Goal: Information Seeking & Learning: Check status

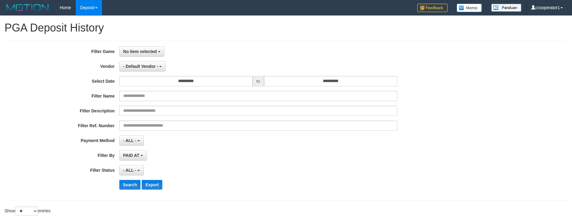
select select "**********"
select select "**"
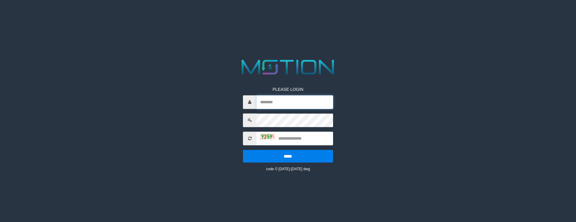
click at [290, 104] on input "text" at bounding box center [295, 102] width 76 height 14
type input "**********"
click at [299, 139] on input "text" at bounding box center [295, 138] width 76 height 14
type input "****"
click at [243, 150] on input "*****" at bounding box center [288, 156] width 90 height 13
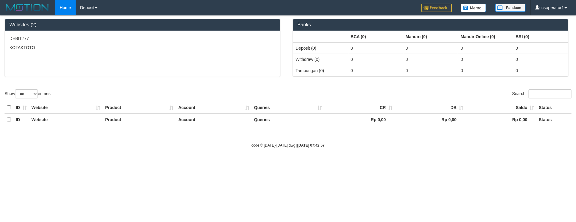
select select "***"
click at [91, 8] on link "Deposit" at bounding box center [89, 7] width 26 height 15
click at [92, 9] on link "Deposit" at bounding box center [89, 7] width 26 height 15
click at [94, 21] on link "PGA History" at bounding box center [100, 21] width 48 height 8
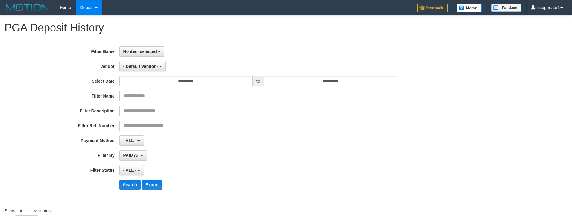
select select
select select "**"
click at [154, 69] on button "- Default Vendor -" at bounding box center [142, 66] width 47 height 10
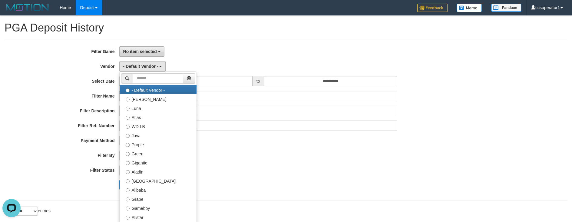
click at [152, 51] on span "No item selected" at bounding box center [140, 51] width 34 height 5
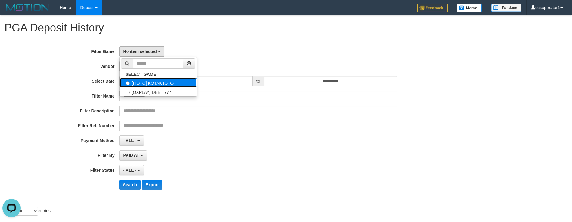
click at [158, 82] on label "[ITOTO] KOTAKTOTO" at bounding box center [158, 82] width 77 height 9
select select "****"
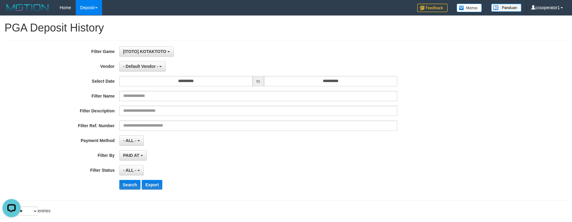
scroll to position [5, 0]
click at [206, 81] on input "**********" at bounding box center [185, 81] width 133 height 10
click at [210, 23] on h1 "PGA Deposit History" at bounding box center [286, 28] width 563 height 12
click at [200, 83] on input "**********" at bounding box center [185, 81] width 133 height 10
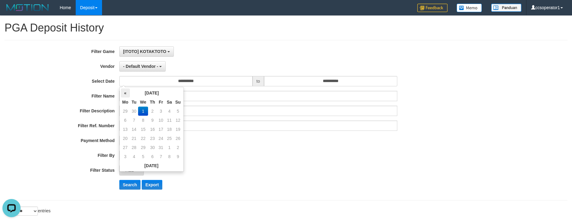
click at [127, 93] on th "«" at bounding box center [125, 92] width 9 height 9
click at [124, 146] on td "22" at bounding box center [125, 147] width 9 height 9
click at [316, 15] on div "Home Deposit PGA History ccsoperator1 My Profile Log Out -" at bounding box center [286, 7] width 563 height 15
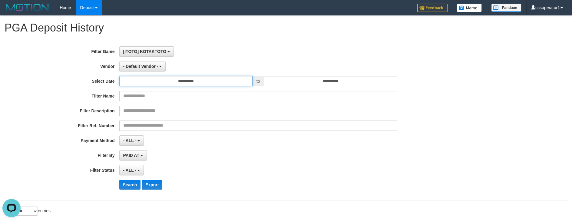
click at [205, 83] on input "**********" at bounding box center [185, 81] width 133 height 10
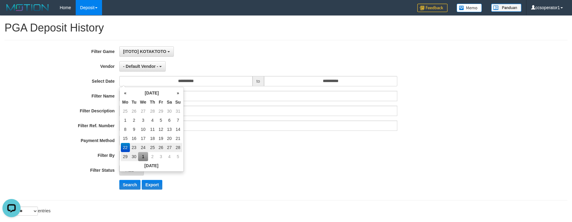
click at [142, 157] on td "1" at bounding box center [143, 156] width 10 height 9
type input "**********"
click at [142, 112] on td "1" at bounding box center [143, 111] width 10 height 9
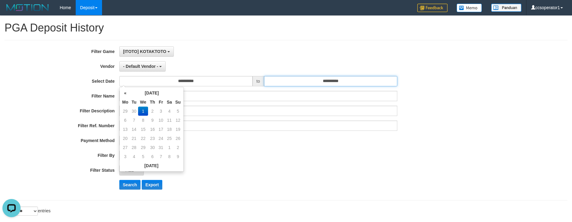
click at [348, 82] on input "**********" at bounding box center [330, 81] width 133 height 10
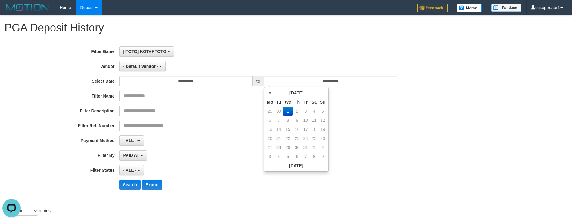
click at [290, 110] on td "1" at bounding box center [288, 111] width 10 height 9
click at [223, 152] on div "PAID AT PAID AT CREATED AT" at bounding box center [258, 155] width 278 height 10
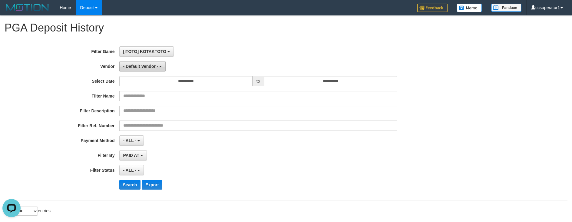
click at [155, 64] on span "- Default Vendor -" at bounding box center [140, 66] width 35 height 5
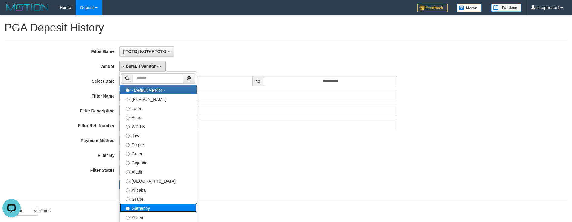
click at [143, 204] on label "Gameboy" at bounding box center [158, 207] width 77 height 9
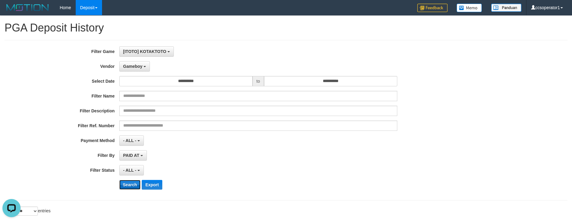
click at [132, 185] on button "Search" at bounding box center [129, 185] width 21 height 10
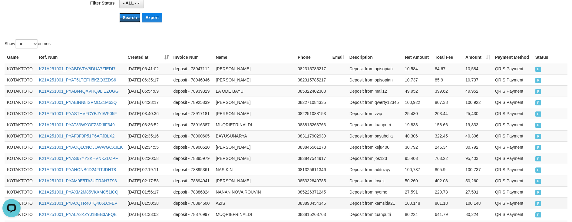
scroll to position [182, 0]
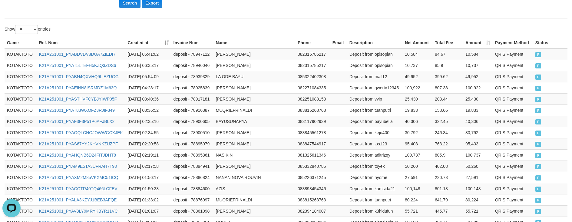
drag, startPoint x: 302, startPoint y: 7, endPoint x: 314, endPoint y: 35, distance: 30.2
click at [302, 7] on div "Search Export" at bounding box center [298, 3] width 358 height 10
click at [316, 37] on div "Game Ref. Num Created at Invoice Num Name Phone Email Description Net Amount To…" at bounding box center [286, 152] width 572 height 234
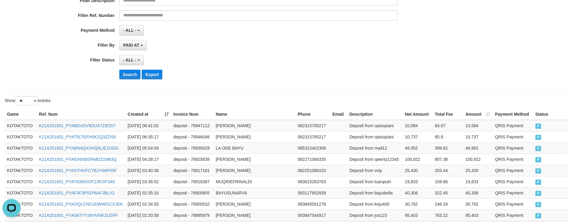
scroll to position [121, 0]
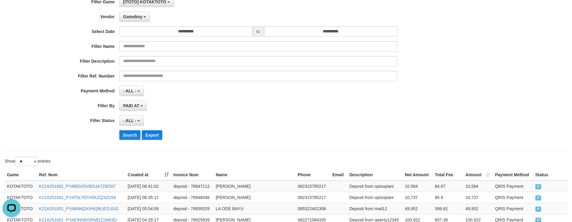
scroll to position [30, 0]
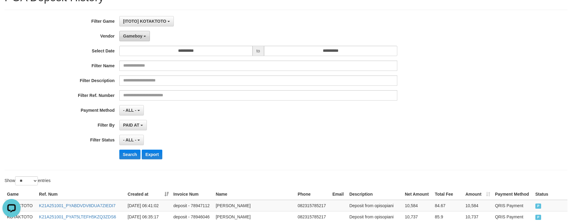
click at [137, 35] on span "Gameboy" at bounding box center [132, 36] width 19 height 5
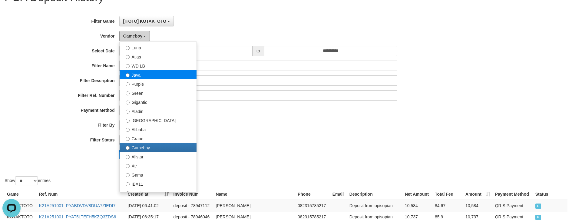
scroll to position [0, 0]
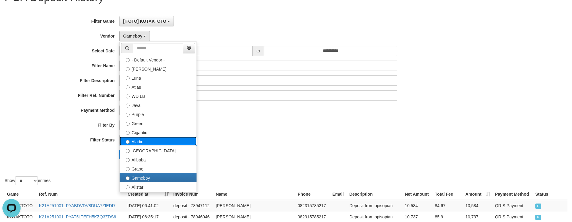
click at [153, 144] on label "Aladin" at bounding box center [158, 141] width 77 height 9
select select "**********"
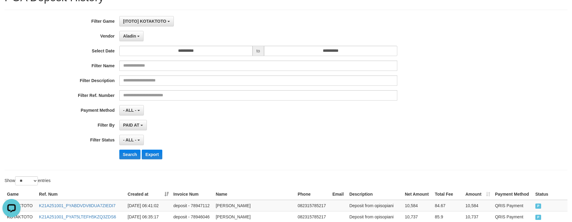
click at [226, 132] on div "**********" at bounding box center [238, 90] width 476 height 148
click at [130, 154] on button "Search" at bounding box center [129, 155] width 21 height 10
click at [317, 137] on div "- ALL - SELECT ALL - ALL - SELECT STATUS PENDING/UNPAID PAID CANCELED EXPIRED" at bounding box center [258, 140] width 278 height 10
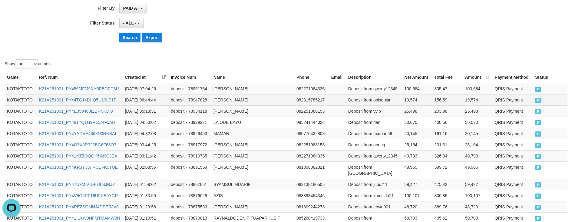
click at [409, 97] on td "19,574" at bounding box center [417, 99] width 30 height 11
click at [409, 100] on td "19,574" at bounding box center [417, 99] width 30 height 11
copy td "19,574"
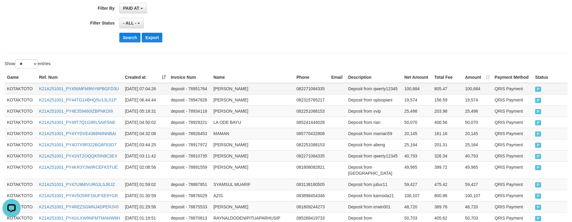
click at [411, 91] on td "100,684" at bounding box center [417, 89] width 30 height 12
copy td "100,684"
drag, startPoint x: 328, startPoint y: 19, endPoint x: 334, endPoint y: 44, distance: 25.4
click at [329, 19] on div "- ALL - SELECT ALL - ALL - SELECT STATUS PENDING/UNPAID PAID CANCELED EXPIRED" at bounding box center [258, 23] width 278 height 10
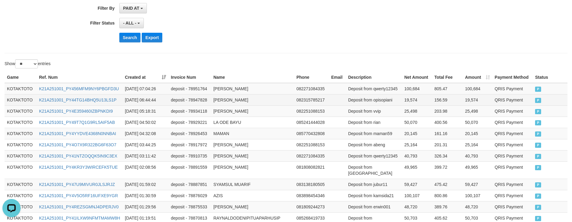
click at [219, 101] on td "WAWAN SETIAWAN" at bounding box center [252, 99] width 83 height 11
drag, startPoint x: 219, startPoint y: 101, endPoint x: 237, endPoint y: 100, distance: 17.9
click at [220, 100] on td "WAWAN SETIAWAN" at bounding box center [252, 99] width 83 height 11
click at [242, 100] on td "WAWAN SETIAWAN" at bounding box center [252, 99] width 83 height 11
copy td "WAWAN SETIAWAN"
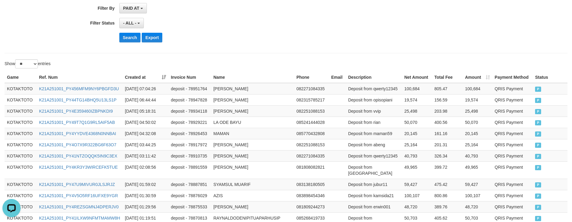
click at [383, 102] on td "Deposit from opisopiani" at bounding box center [374, 99] width 56 height 11
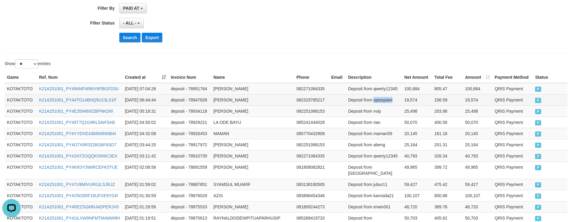
click at [383, 102] on td "Deposit from opisopiani" at bounding box center [374, 99] width 56 height 11
copy td "opisopiani"
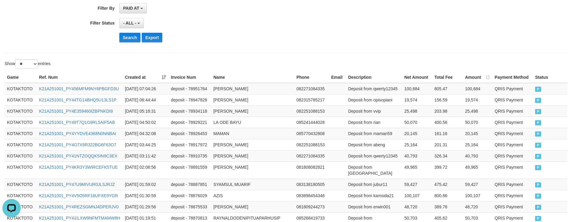
click at [287, 18] on div "- ALL - SELECT ALL - ALL - SELECT STATUS PENDING/UNPAID PAID CANCELED EXPIRED" at bounding box center [258, 23] width 278 height 10
click at [219, 89] on td "LAODE MUHAMMAD CHEMAL YAHYA" at bounding box center [252, 89] width 83 height 12
click at [270, 88] on td "LAODE MUHAMMAD CHEMAL YAHYA" at bounding box center [252, 89] width 83 height 12
click at [278, 88] on td "LAODE MUHAMMAD CHEMAL YAHYA" at bounding box center [252, 89] width 83 height 12
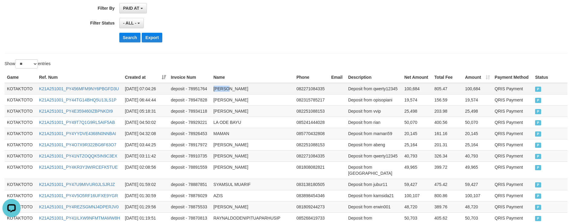
copy td "LAODE MUHAMMAD CHEMAL YAHYA"
click at [267, 18] on div "- ALL - SELECT ALL - ALL - SELECT STATUS PENDING/UNPAID PAID CANCELED EXPIRED" at bounding box center [258, 23] width 278 height 10
click at [384, 89] on td "Deposit from qwerty12345" at bounding box center [374, 89] width 56 height 12
copy td "qwerty12345"
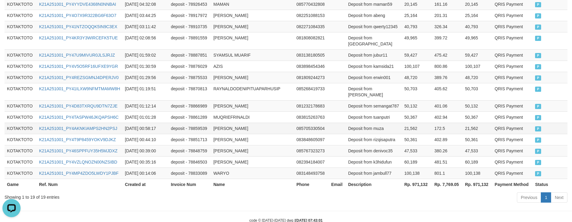
scroll to position [281, 0]
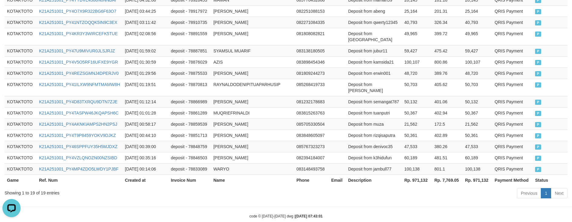
click at [362, 174] on th "Description" at bounding box center [374, 179] width 56 height 11
click at [414, 174] on th "Rp. 971,132" at bounding box center [417, 179] width 30 height 11
copy th "971,132"
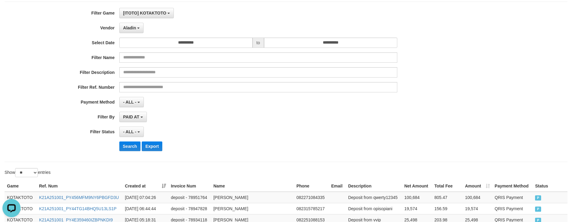
click at [264, 21] on div "**********" at bounding box center [238, 82] width 476 height 148
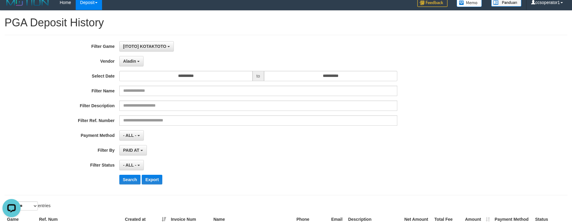
scroll to position [0, 0]
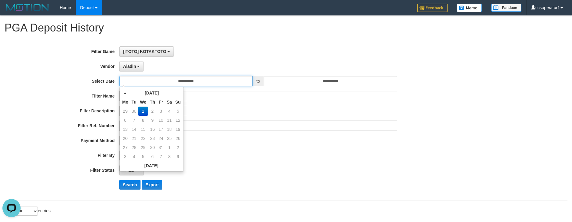
click at [185, 82] on input "**********" at bounding box center [185, 81] width 133 height 10
click at [124, 94] on th "«" at bounding box center [125, 92] width 9 height 9
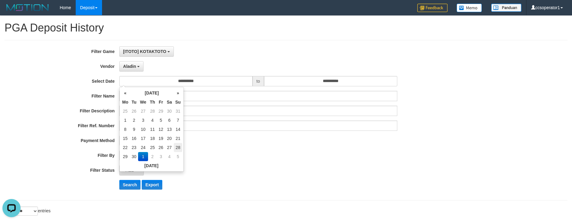
click at [174, 148] on td "28" at bounding box center [178, 147] width 8 height 9
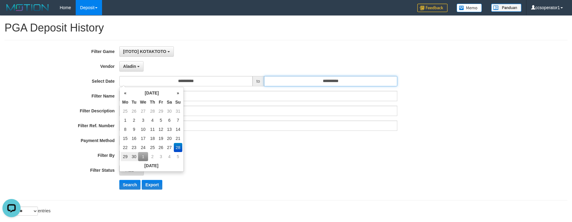
click at [317, 82] on input "**********" at bounding box center [330, 81] width 133 height 10
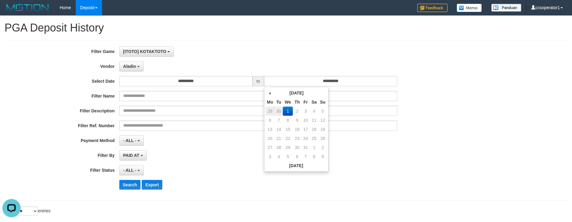
click at [287, 111] on td "1" at bounding box center [288, 111] width 10 height 9
click at [128, 183] on button "Search" at bounding box center [129, 185] width 21 height 10
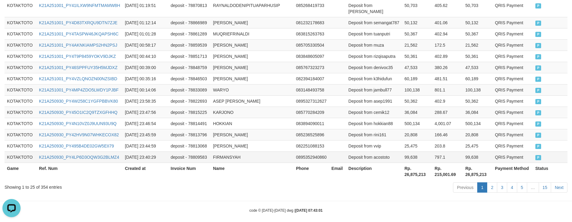
scroll to position [360, 0]
click at [408, 170] on th "Rp. 26,875,213" at bounding box center [417, 170] width 30 height 17
copy th "26,875,213"
click at [286, 17] on td "ERIK RISNANDAR" at bounding box center [252, 22] width 83 height 11
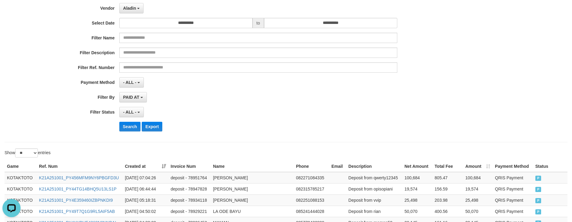
scroll to position [0, 0]
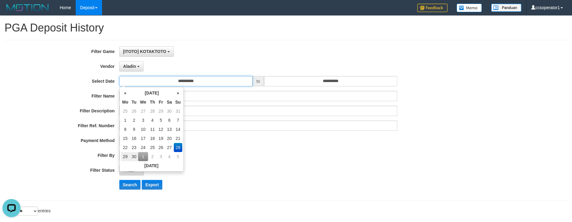
click at [200, 82] on input "**********" at bounding box center [185, 81] width 133 height 10
click at [126, 147] on td "22" at bounding box center [125, 147] width 9 height 9
type input "**********"
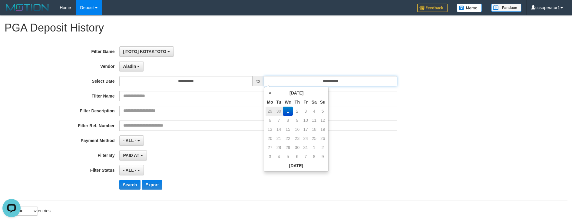
click at [336, 81] on input "**********" at bounding box center [330, 81] width 133 height 10
click at [288, 111] on td "1" at bounding box center [288, 111] width 10 height 9
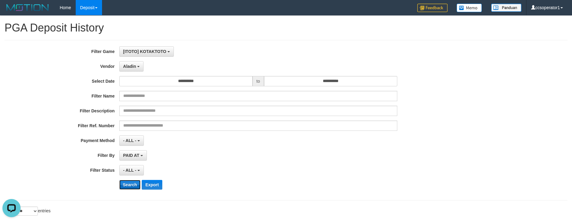
click at [131, 184] on button "Search" at bounding box center [129, 185] width 21 height 10
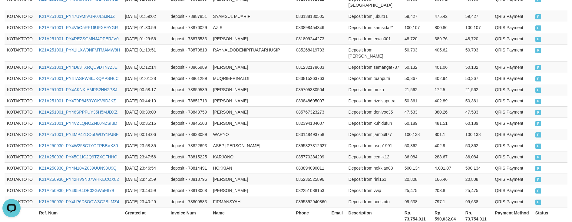
scroll to position [360, 0]
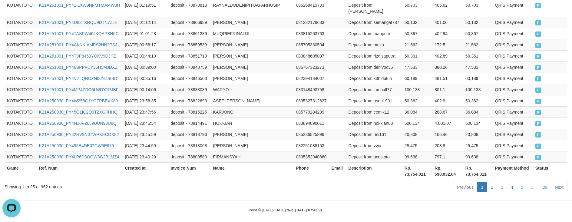
click at [420, 167] on th "Rp. 73,754,011" at bounding box center [417, 170] width 30 height 17
copy th "73,754,011"
drag, startPoint x: 336, startPoint y: 76, endPoint x: 335, endPoint y: 73, distance: 3.4
click at [335, 75] on td at bounding box center [337, 78] width 17 height 11
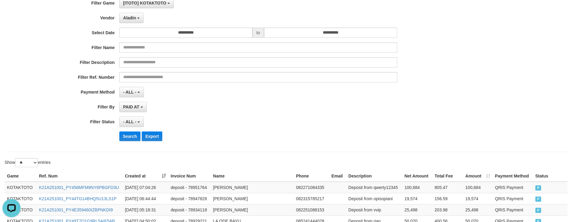
scroll to position [0, 0]
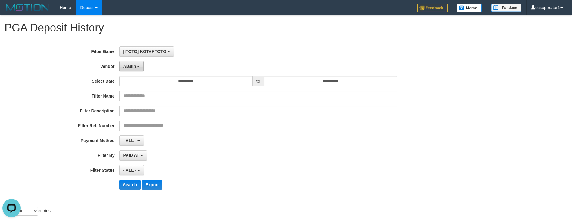
click at [129, 68] on span "Aladin" at bounding box center [129, 66] width 13 height 5
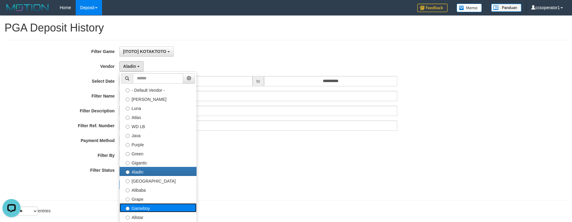
click at [144, 205] on label "Gameboy" at bounding box center [158, 207] width 77 height 9
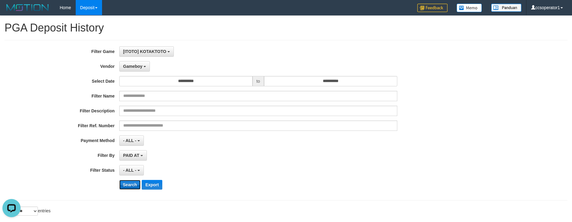
click at [134, 182] on button "Search" at bounding box center [129, 185] width 21 height 10
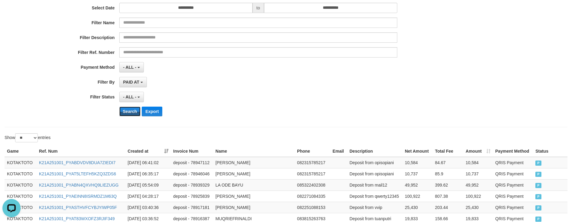
scroll to position [91, 0]
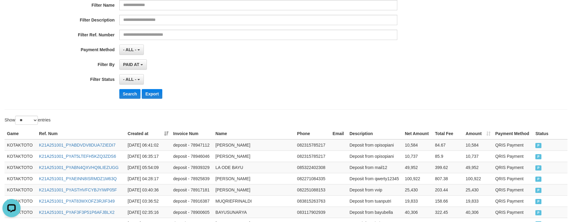
click at [293, 103] on div "**********" at bounding box center [238, 29] width 476 height 148
click at [407, 159] on td "10,737" at bounding box center [417, 155] width 30 height 11
copy td "10,737"
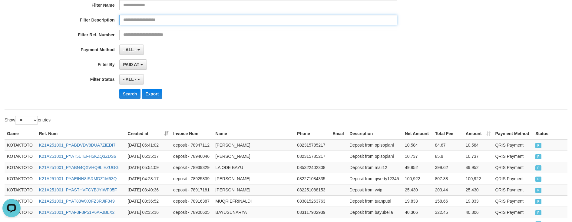
click at [343, 15] on input "text" at bounding box center [258, 20] width 278 height 10
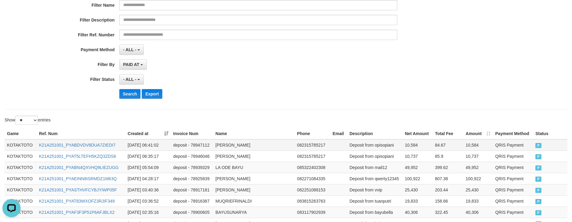
click at [410, 145] on td "10,584" at bounding box center [417, 145] width 30 height 12
click at [353, 12] on div "**********" at bounding box center [238, 29] width 476 height 148
click at [413, 18] on div "Filter Description" at bounding box center [238, 20] width 476 height 10
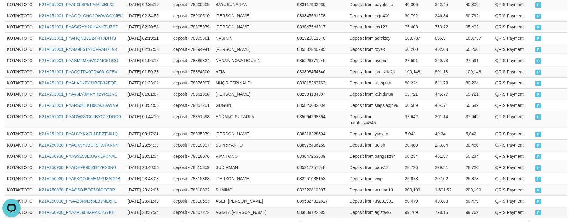
scroll to position [360, 0]
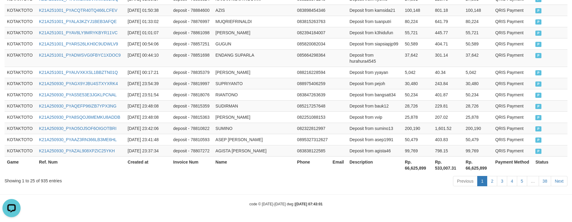
click at [413, 168] on th "Rp. 66,625,899" at bounding box center [417, 164] width 30 height 17
drag, startPoint x: 305, startPoint y: 5, endPoint x: 308, endPoint y: 13, distance: 8.8
click at [305, 5] on td "083898454346" at bounding box center [312, 10] width 35 height 11
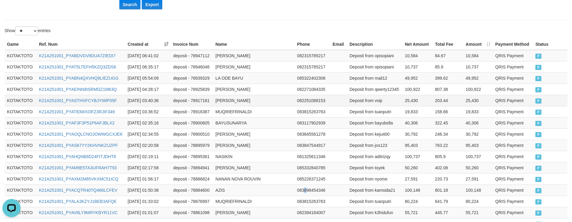
scroll to position [178, 0]
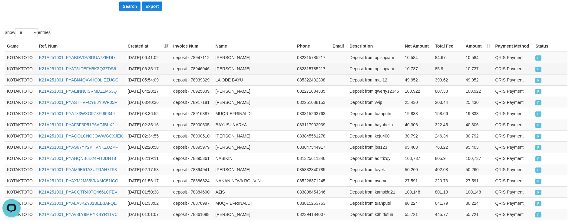
click at [225, 70] on td "WAWAN SETIAWAN" at bounding box center [254, 68] width 82 height 11
drag, startPoint x: 225, startPoint y: 70, endPoint x: 239, endPoint y: 69, distance: 14.9
click at [228, 70] on td "WAWAN SETIAWAN" at bounding box center [254, 68] width 82 height 11
click at [240, 69] on td "WAWAN SETIAWAN" at bounding box center [254, 68] width 82 height 11
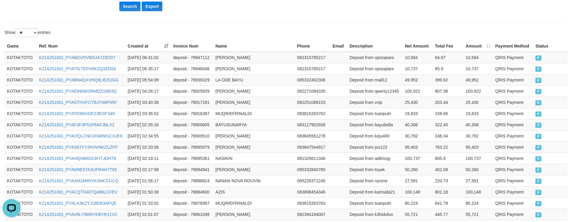
click at [381, 60] on td "Deposit from opisopiani" at bounding box center [374, 58] width 55 height 12
drag, startPoint x: 249, startPoint y: 10, endPoint x: 253, endPoint y: 10, distance: 4.8
click at [249, 10] on div "Search Export" at bounding box center [298, 7] width 358 height 10
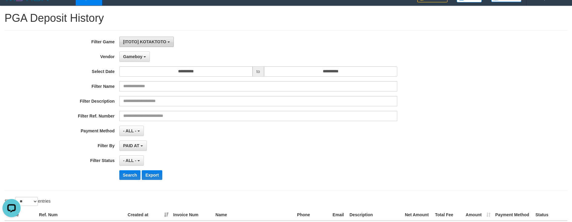
scroll to position [0, 0]
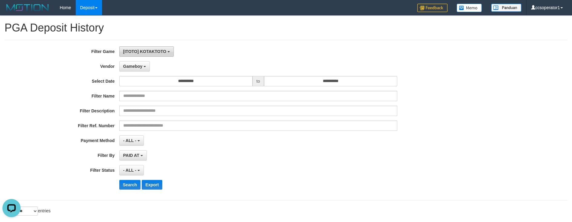
click at [156, 52] on span "[ITOTO] KOTAKTOTO" at bounding box center [144, 51] width 43 height 5
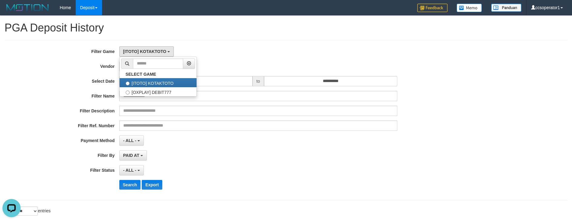
click at [255, 47] on div "[ITOTO] KOTAKTOTO SELECT GAME [ITOTO] KOTAKTOTO [OXPLAY] DEBIT777" at bounding box center [258, 51] width 278 height 10
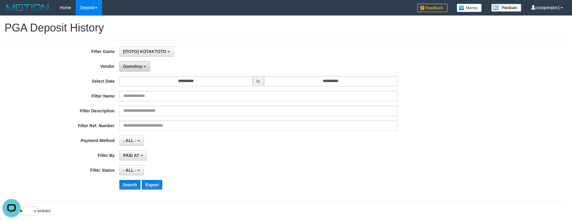
click at [133, 65] on span "Gameboy" at bounding box center [132, 66] width 19 height 5
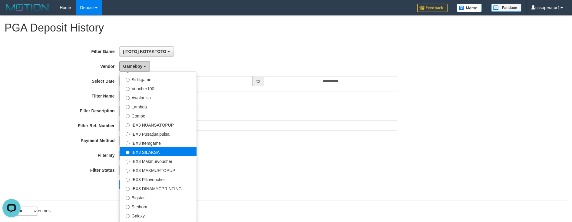
scroll to position [226, 0]
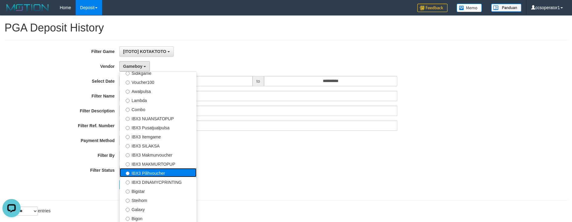
click at [160, 171] on label "IBX3 Pilihvoucher" at bounding box center [158, 172] width 77 height 9
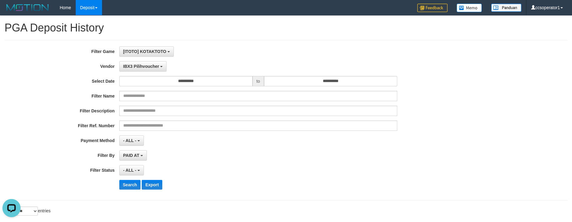
click at [135, 182] on button "Search" at bounding box center [129, 185] width 21 height 10
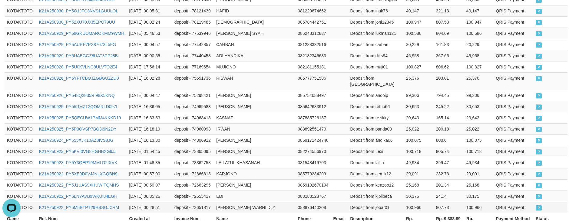
scroll to position [320, 0]
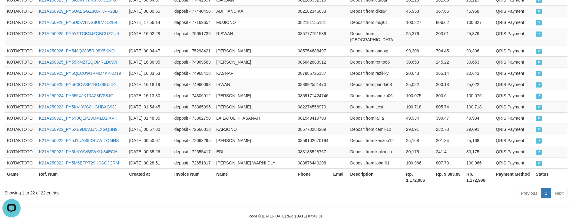
click at [412, 168] on th "Rp. 1,172,986" at bounding box center [419, 176] width 30 height 17
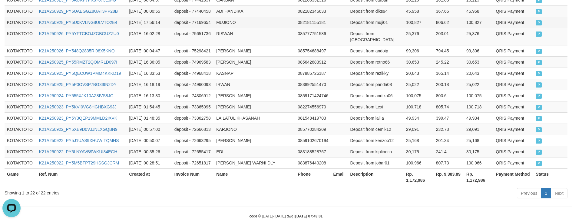
click at [257, 17] on td "MUJIONO" at bounding box center [254, 22] width 81 height 11
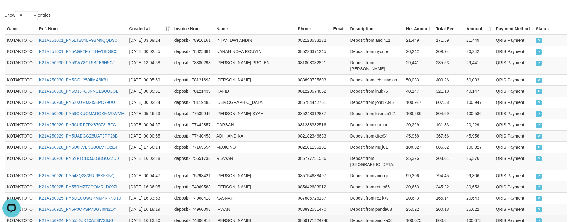
scroll to position [199, 0]
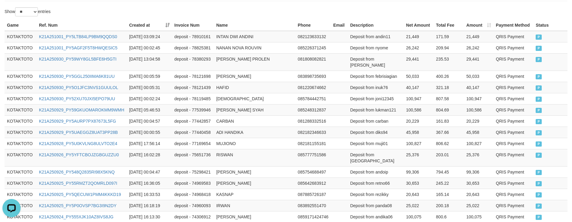
click at [309, 23] on th "Phone" at bounding box center [312, 25] width 35 height 11
click at [312, 18] on div "Game Ref. Num Created at Invoice Num Name Phone Email Description Net Amount To…" at bounding box center [286, 163] width 572 height 291
click at [333, 87] on td at bounding box center [339, 87] width 17 height 11
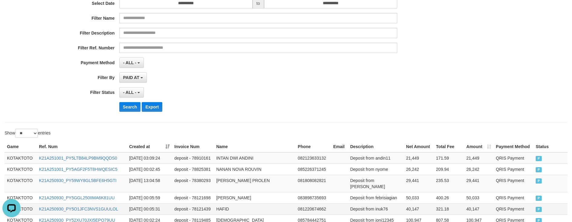
scroll to position [78, 0]
click at [134, 108] on button "Search" at bounding box center [129, 107] width 21 height 10
click at [341, 107] on div "Search Export" at bounding box center [298, 107] width 358 height 10
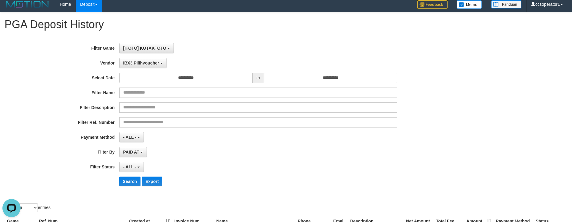
scroll to position [0, 0]
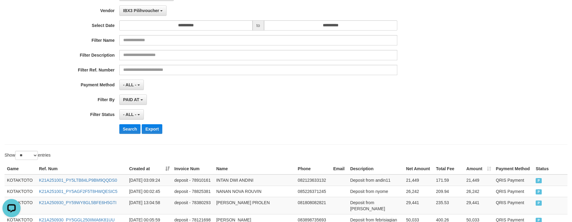
scroll to position [48, 0]
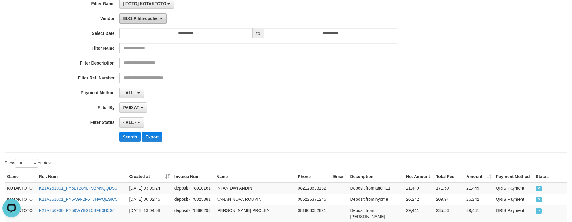
click at [154, 17] on span "IBX3 Pilihvoucher" at bounding box center [141, 18] width 36 height 5
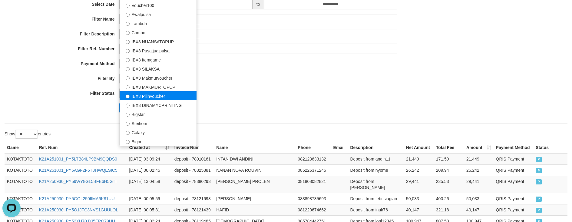
scroll to position [78, 0]
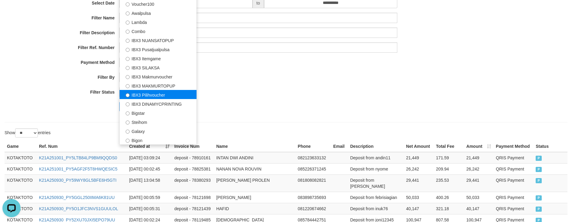
click at [154, 91] on label "IBX3 Pilihvoucher" at bounding box center [158, 94] width 77 height 9
click at [170, 94] on label "IBX3 Pilihvoucher" at bounding box center [158, 94] width 77 height 9
click at [285, 94] on div "- ALL - SELECT ALL - ALL - SELECT STATUS PENDING/UNPAID PAID CANCELED EXPIRED" at bounding box center [258, 92] width 278 height 10
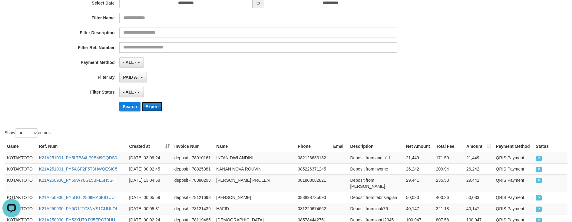
click at [157, 106] on button "Export" at bounding box center [152, 107] width 21 height 10
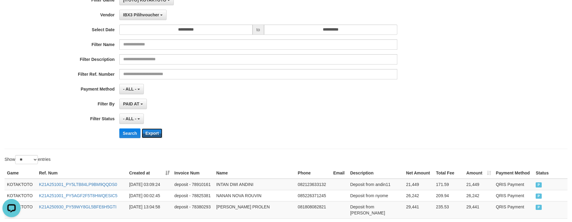
scroll to position [18, 0]
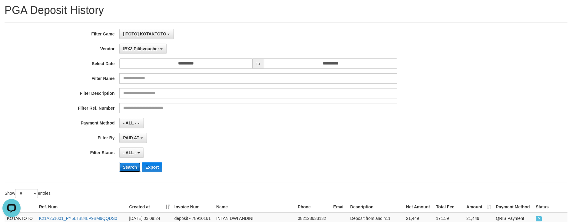
click at [127, 165] on button "Search" at bounding box center [129, 167] width 21 height 10
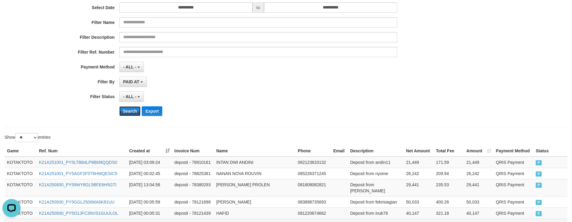
scroll to position [169, 0]
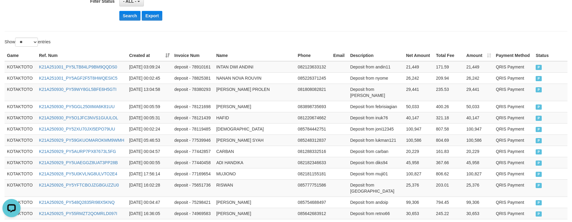
click at [352, 15] on div "Search Export" at bounding box center [298, 16] width 358 height 10
click at [347, 34] on div "**********" at bounding box center [286, 99] width 572 height 505
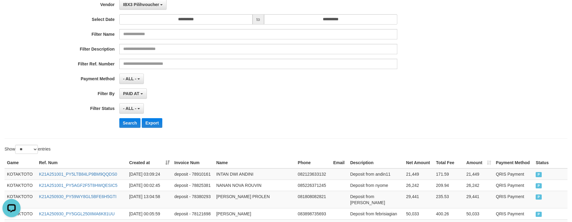
scroll to position [48, 0]
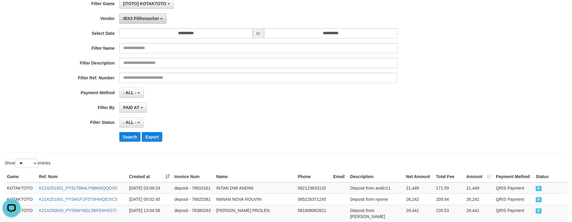
click at [144, 16] on span "IBX3 Pilihvoucher" at bounding box center [141, 18] width 36 height 5
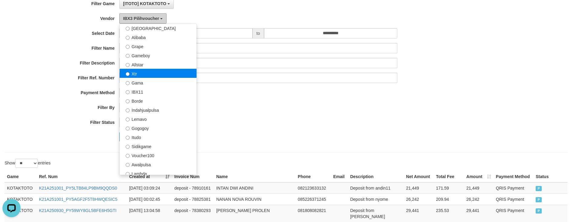
scroll to position [74, 0]
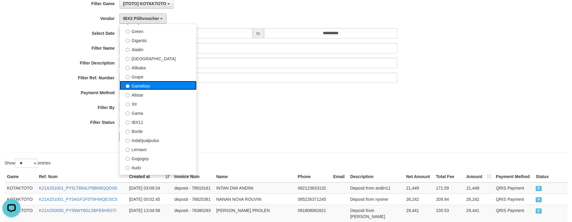
click at [145, 85] on label "Gameboy" at bounding box center [158, 85] width 77 height 9
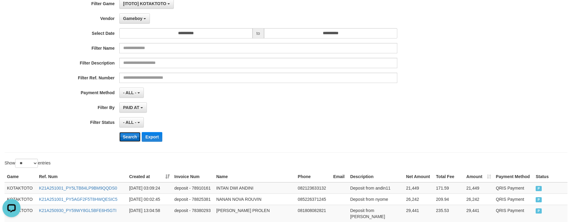
click at [134, 134] on button "Search" at bounding box center [129, 137] width 21 height 10
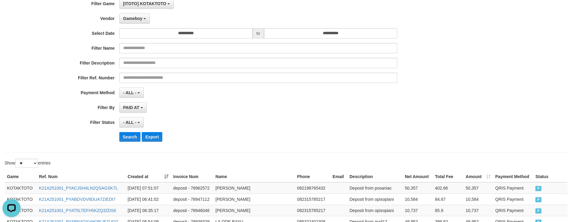
click at [332, 111] on div "PAID AT PAID AT CREATED AT" at bounding box center [258, 107] width 278 height 10
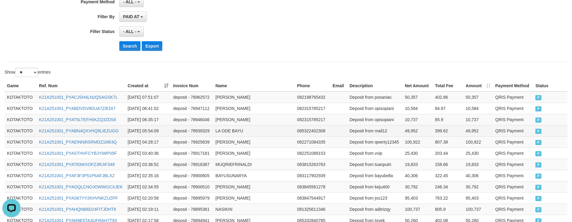
click at [404, 131] on td "49,952" at bounding box center [417, 130] width 30 height 11
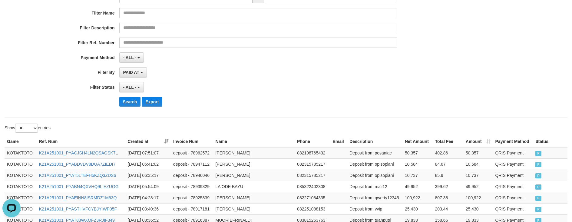
scroll to position [48, 0]
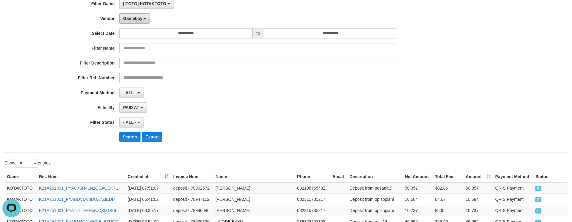
click at [143, 16] on button "Gameboy" at bounding box center [134, 18] width 31 height 10
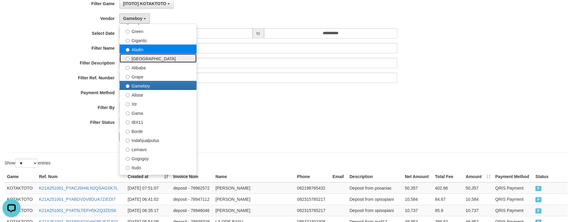
drag, startPoint x: 150, startPoint y: 58, endPoint x: 150, endPoint y: 52, distance: 6.7
click at [150, 52] on ul "- Default Vendor - Lucy Luna Atlas WD LB Java Purple Green Gigantic Aladin Duba…" at bounding box center [157, 99] width 77 height 151
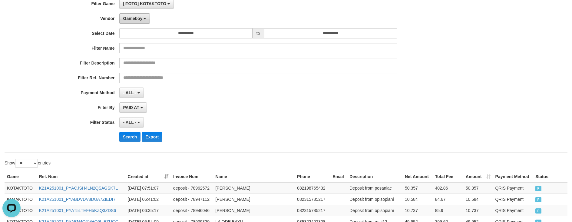
click at [141, 20] on span "Gameboy" at bounding box center [132, 18] width 19 height 5
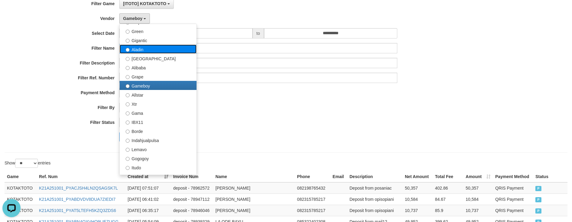
click at [142, 53] on label "Aladin" at bounding box center [158, 49] width 77 height 9
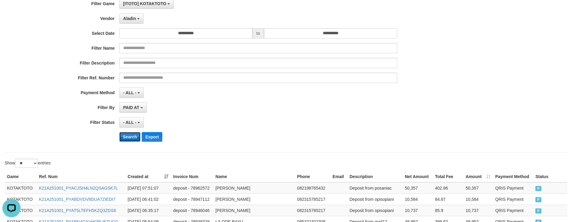
click at [127, 135] on button "Search" at bounding box center [129, 137] width 21 height 10
click at [335, 110] on div "PAID AT PAID AT CREATED AT" at bounding box center [258, 107] width 278 height 10
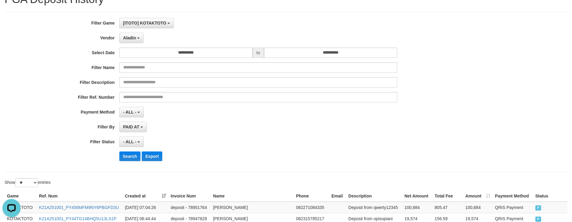
scroll to position [0, 0]
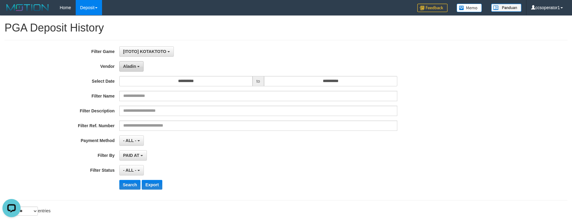
click at [137, 66] on button "Aladin" at bounding box center [131, 66] width 25 height 10
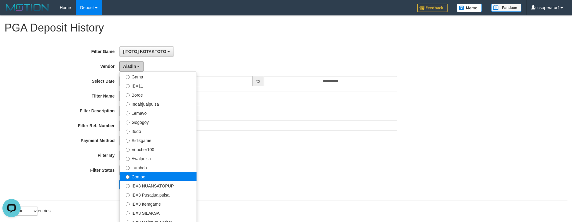
scroll to position [196, 0]
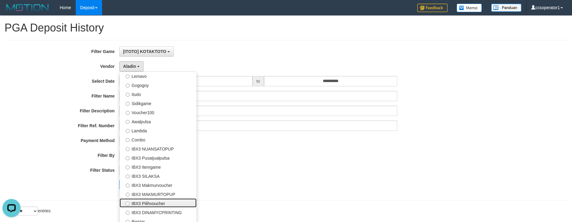
click at [168, 202] on label "IBX3 Pilihvoucher" at bounding box center [158, 202] width 77 height 9
select select "**********"
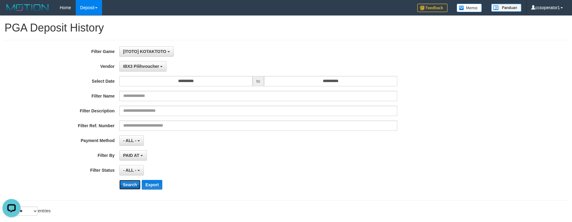
click at [130, 186] on button "Search" at bounding box center [129, 185] width 21 height 10
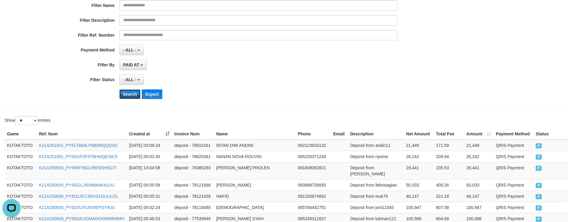
scroll to position [91, 0]
click at [37, 118] on select "** ** ** ***" at bounding box center [26, 120] width 23 height 9
select select "**"
click at [16, 116] on select "** ** ** ***" at bounding box center [26, 120] width 23 height 9
drag, startPoint x: 440, startPoint y: 16, endPoint x: 444, endPoint y: 17, distance: 3.8
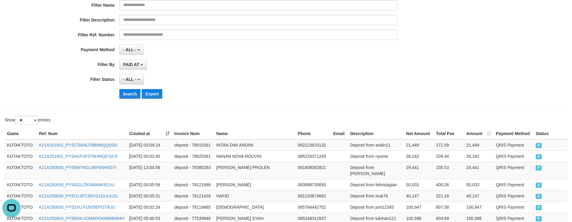
click at [441, 16] on div "Filter Description" at bounding box center [238, 20] width 476 height 10
click at [444, 47] on div "**********" at bounding box center [238, 50] width 476 height 10
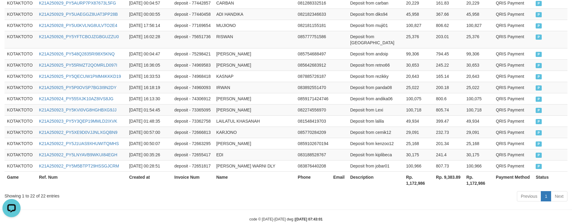
scroll to position [320, 0]
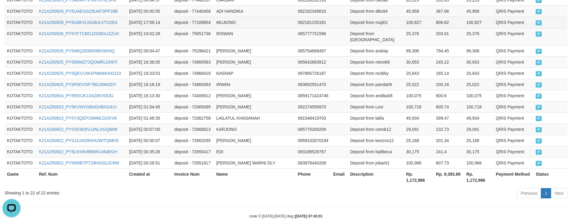
click at [329, 17] on td "082181155181" at bounding box center [312, 22] width 35 height 11
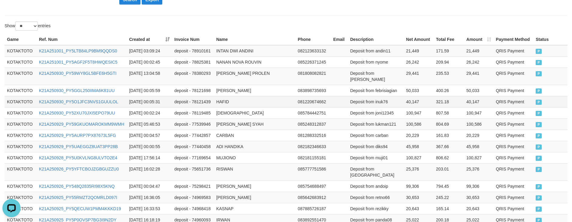
scroll to position [199, 0]
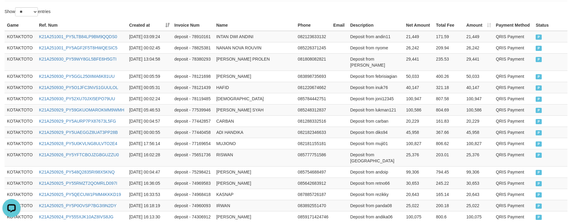
click at [322, 12] on div "Show ** ** ** *** entries" at bounding box center [286, 12] width 572 height 11
click at [330, 11] on div "Show ** ** ** *** entries" at bounding box center [286, 12] width 572 height 11
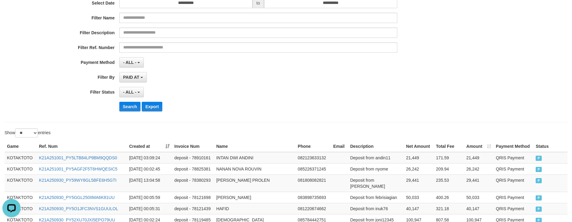
scroll to position [18, 0]
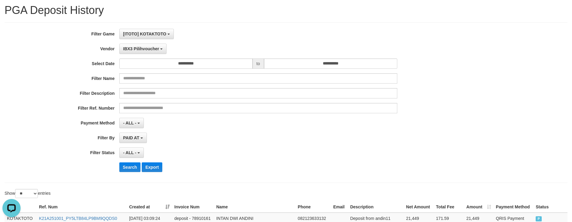
click at [423, 104] on div "Filter Ref. Number" at bounding box center [238, 108] width 476 height 10
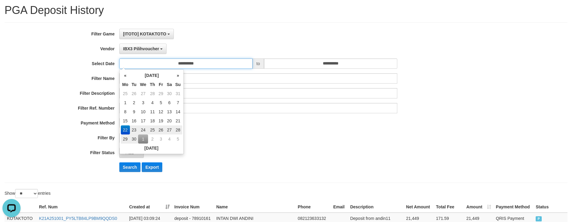
click at [193, 62] on input "**********" at bounding box center [185, 63] width 133 height 10
click at [122, 128] on td "22" at bounding box center [125, 129] width 9 height 9
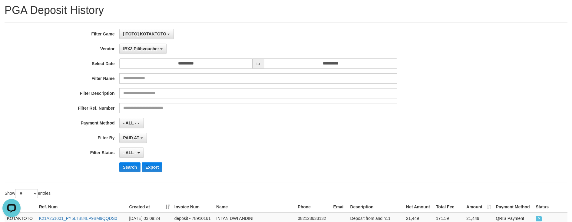
click at [249, 101] on div "**********" at bounding box center [238, 103] width 476 height 148
click at [357, 62] on input "**********" at bounding box center [330, 63] width 133 height 10
click at [290, 95] on td "1" at bounding box center [288, 93] width 10 height 9
click at [129, 166] on button "Search" at bounding box center [129, 167] width 21 height 10
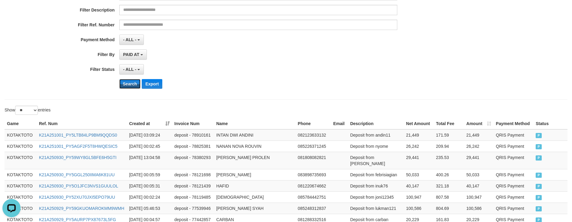
scroll to position [108, 0]
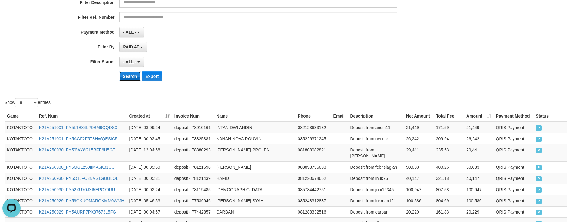
click at [130, 78] on button "Search" at bounding box center [129, 76] width 21 height 10
click at [312, 17] on input "text" at bounding box center [258, 17] width 278 height 10
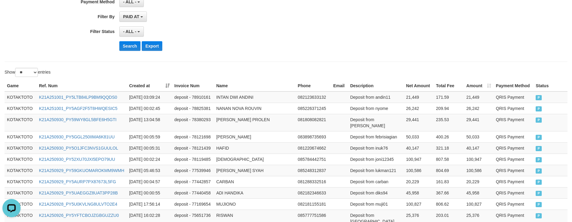
click at [280, 15] on div "PAID AT PAID AT CREATED AT" at bounding box center [258, 17] width 278 height 10
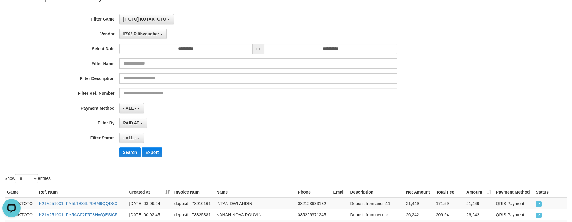
scroll to position [18, 0]
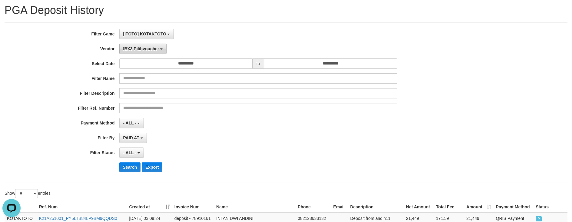
click at [151, 48] on span "IBX3 Pilihvoucher" at bounding box center [141, 48] width 36 height 5
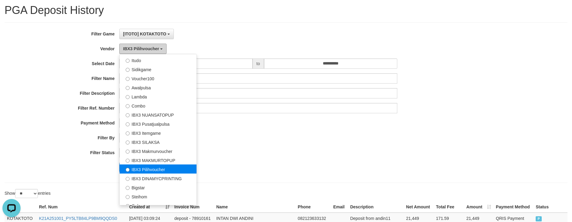
scroll to position [226, 0]
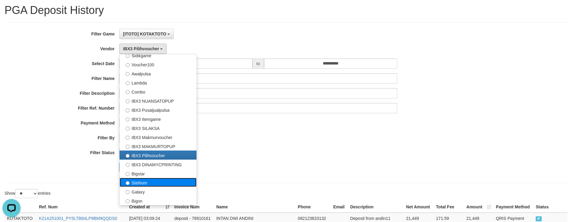
click at [144, 182] on label "Steihom" at bounding box center [158, 182] width 77 height 9
click at [144, 183] on label "Steihom" at bounding box center [158, 182] width 77 height 9
select select "**********"
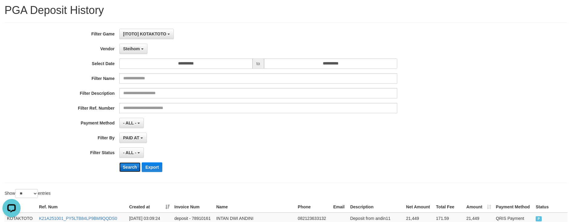
click at [129, 166] on button "Search" at bounding box center [129, 167] width 21 height 10
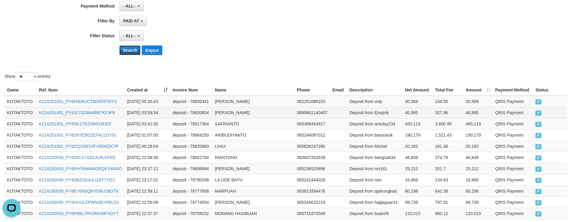
scroll to position [139, 0]
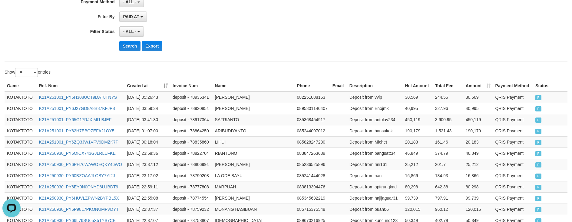
click at [322, 18] on div "PAID AT PAID AT CREATED AT" at bounding box center [258, 17] width 278 height 10
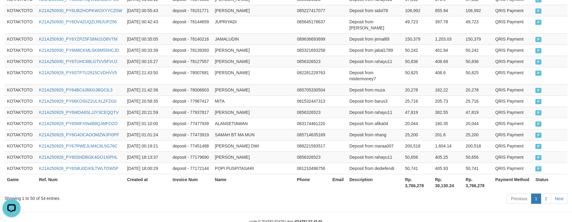
scroll to position [646, 0]
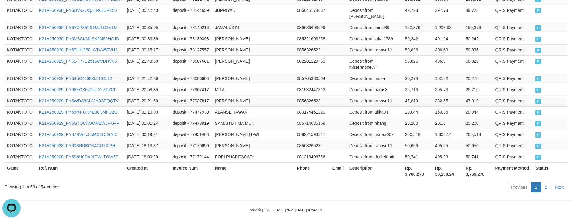
click at [411, 170] on th "Rp. 3,766,278" at bounding box center [418, 170] width 30 height 17
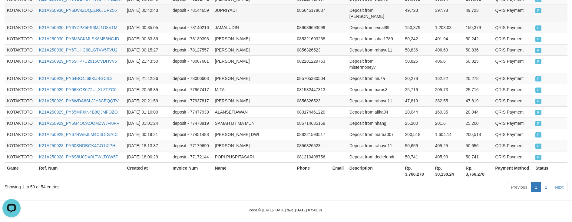
click at [311, 12] on td "085645178637" at bounding box center [312, 13] width 35 height 17
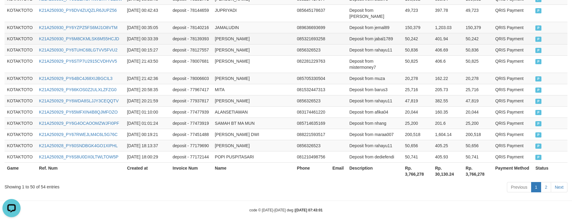
click at [280, 33] on td "JAMIL MUSTOFA" at bounding box center [254, 38] width 82 height 11
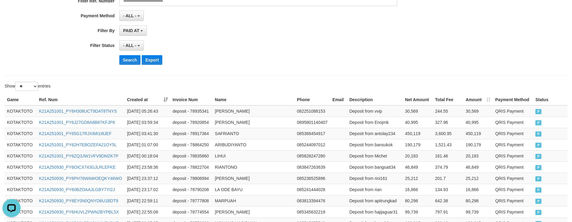
click at [308, 15] on div "- ALL - SELECT ALL - ALL - SELECT PAYMENT METHOD Mandiri BNI OVO CIMB BRI MAYBA…" at bounding box center [258, 16] width 278 height 10
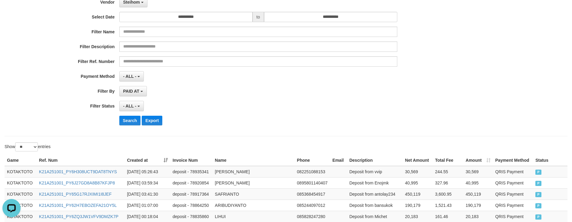
scroll to position [155, 0]
